Goal: Entertainment & Leisure: Consume media (video, audio)

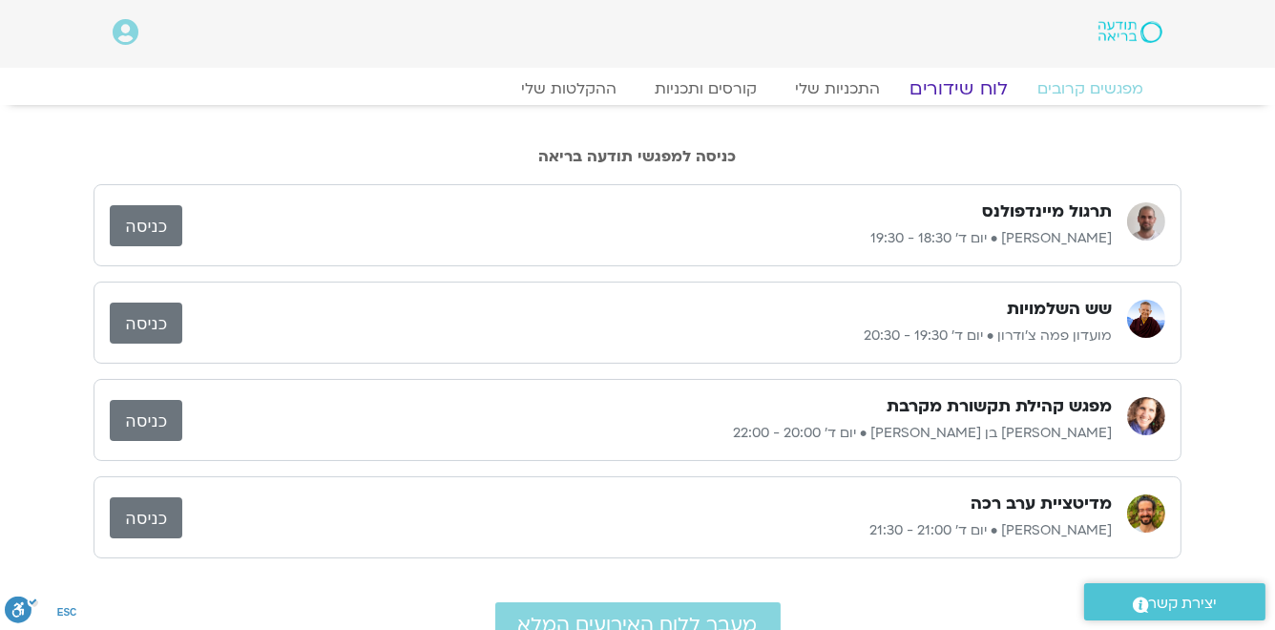
click at [947, 92] on link "לוח שידורים" at bounding box center [958, 88] width 143 height 23
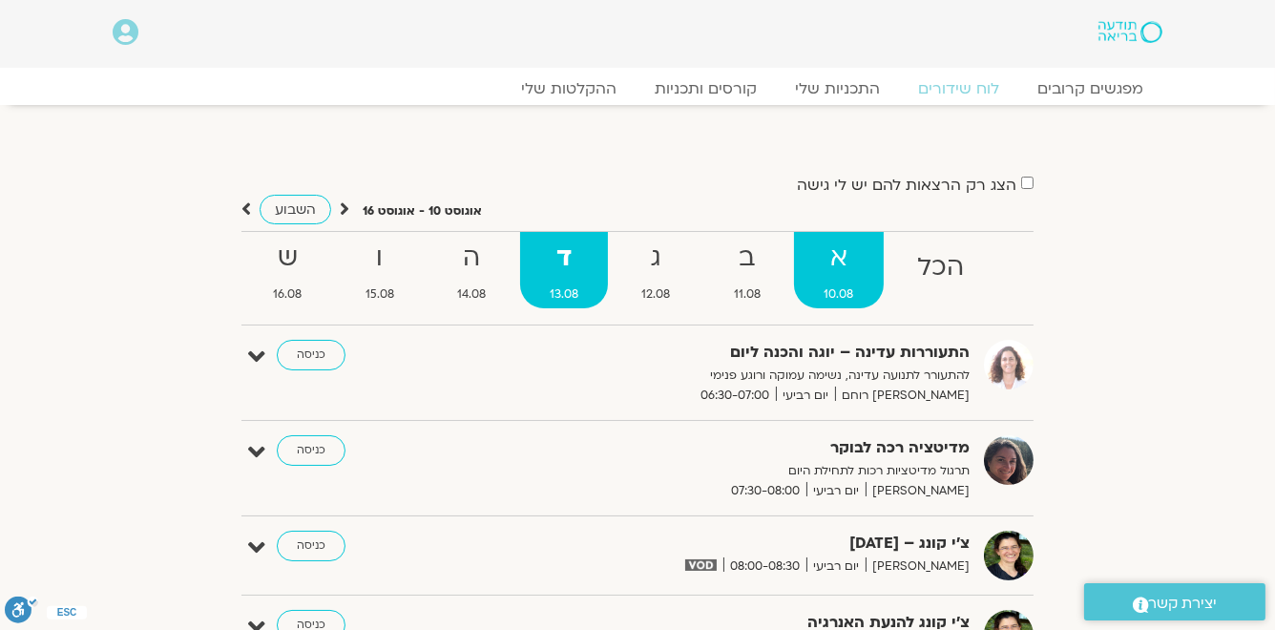
click at [845, 271] on strong "א" at bounding box center [839, 258] width 90 height 43
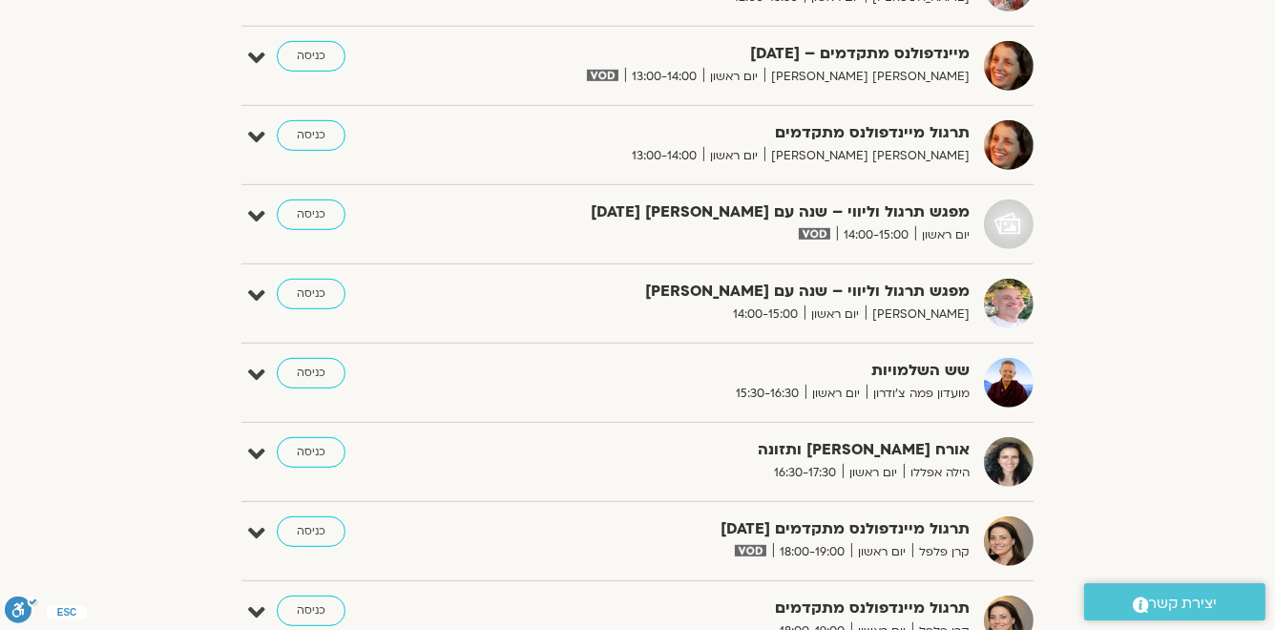
scroll to position [1221, 0]
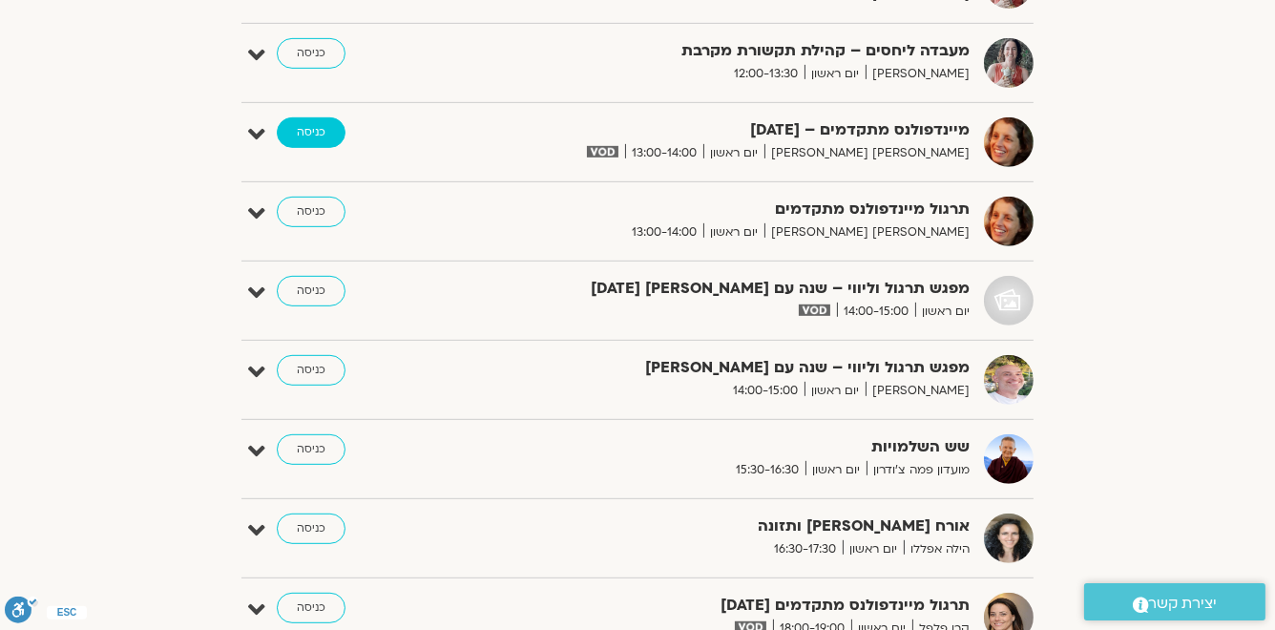
click at [307, 125] on link "כניסה" at bounding box center [311, 132] width 69 height 31
